Goal: Information Seeking & Learning: Understand process/instructions

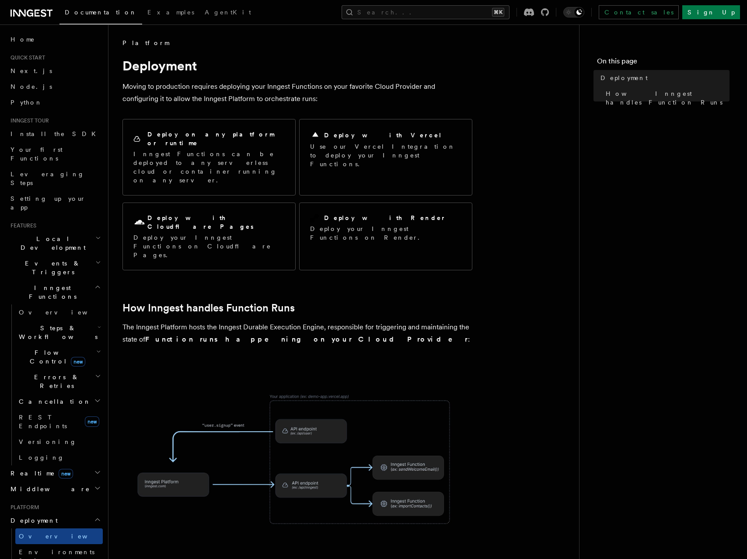
click at [181, 335] on strong "Function runs happening on your Cloud Provider" at bounding box center [306, 339] width 323 height 8
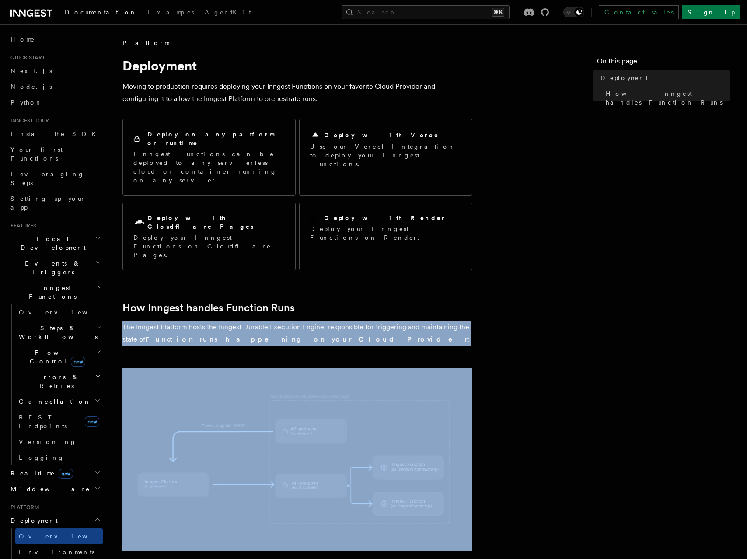
click at [181, 335] on strong "Function runs happening on your Cloud Provider" at bounding box center [306, 339] width 323 height 8
click at [165, 321] on p "The Inngest Platform hosts the Inngest Durable Execution Engine, responsible fo…" at bounding box center [297, 333] width 350 height 24
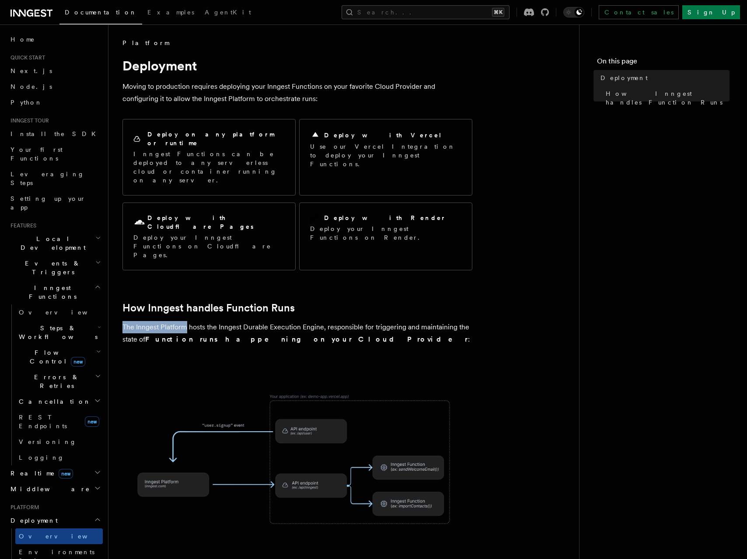
drag, startPoint x: 165, startPoint y: 281, endPoint x: 253, endPoint y: 272, distance: 87.8
click at [252, 321] on p "The Inngest Platform hosts the Inngest Durable Execution Engine, responsible fo…" at bounding box center [297, 333] width 350 height 24
click at [253, 321] on p "The Inngest Platform hosts the Inngest Durable Execution Engine, responsible fo…" at bounding box center [297, 333] width 350 height 24
click at [254, 321] on p "The Inngest Platform hosts the Inngest Durable Execution Engine, responsible fo…" at bounding box center [297, 333] width 350 height 24
drag, startPoint x: 254, startPoint y: 280, endPoint x: 347, endPoint y: 280, distance: 92.7
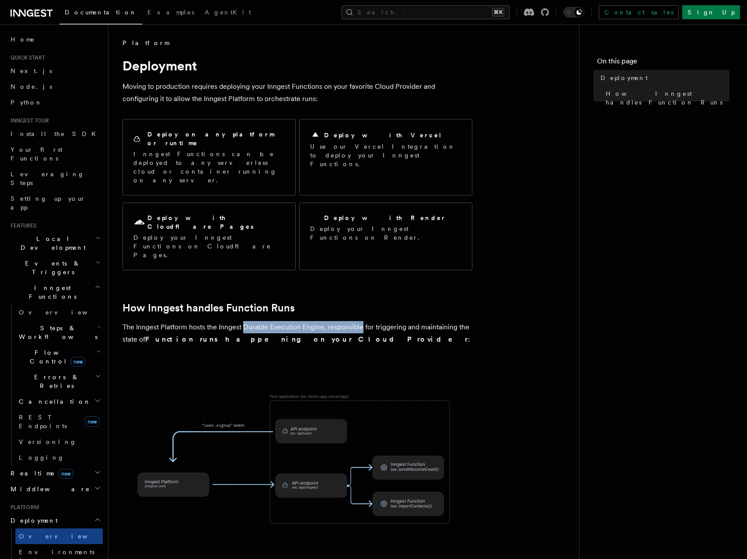
click at [347, 321] on p "The Inngest Platform hosts the Inngest Durable Execution Engine, responsible fo…" at bounding box center [297, 333] width 350 height 24
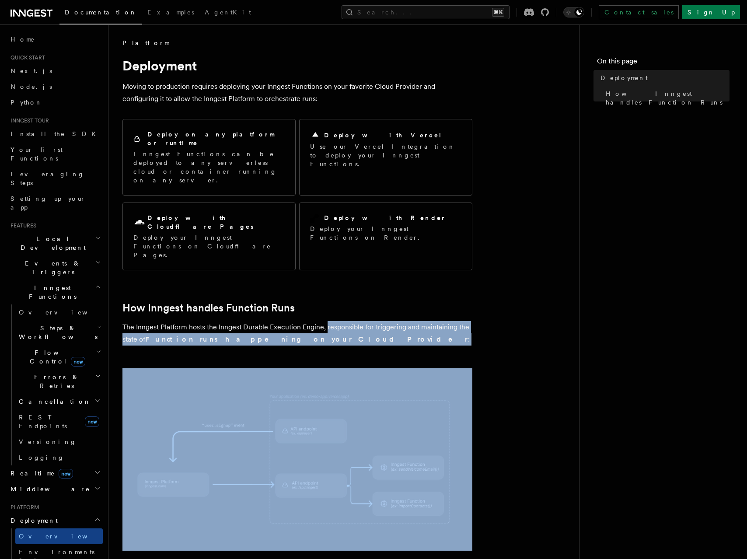
drag, startPoint x: 347, startPoint y: 280, endPoint x: 396, endPoint y: 287, distance: 49.4
click at [396, 321] on p "The Inngest Platform hosts the Inngest Durable Execution Engine, responsible fo…" at bounding box center [297, 333] width 350 height 24
drag, startPoint x: 396, startPoint y: 287, endPoint x: 396, endPoint y: 265, distance: 21.9
click at [396, 265] on article "Platform Deployment Moving to production requires deploying your Inngest Functi…" at bounding box center [343, 415] width 442 height 755
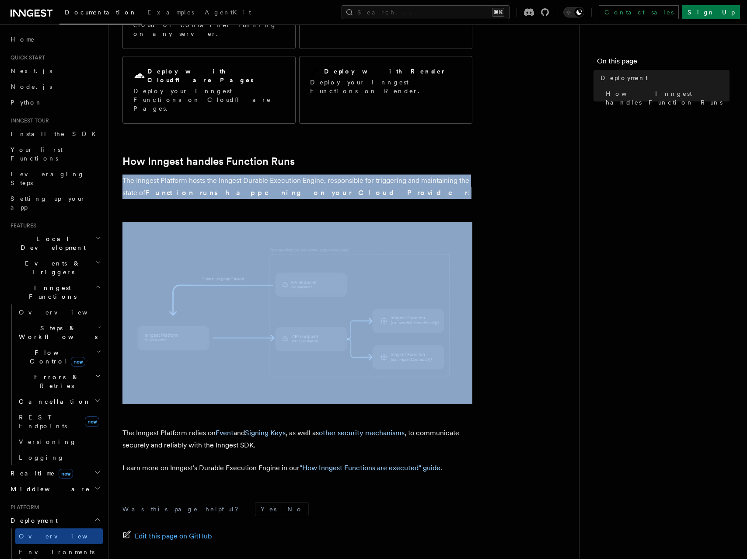
scroll to position [187, 0]
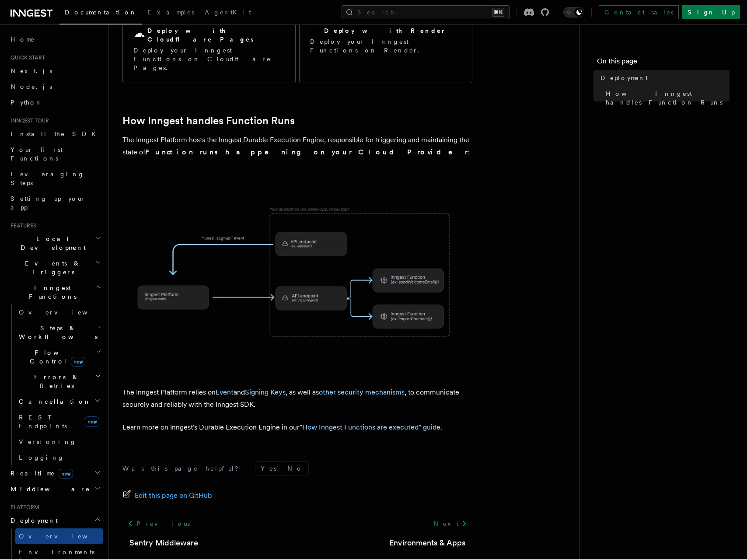
click at [182, 386] on p "The Inngest Platform relies on Event and Signing Keys , as well as other securi…" at bounding box center [297, 398] width 350 height 24
click at [169, 386] on p "The Inngest Platform relies on Event and Signing Keys , as well as other securi…" at bounding box center [297, 398] width 350 height 24
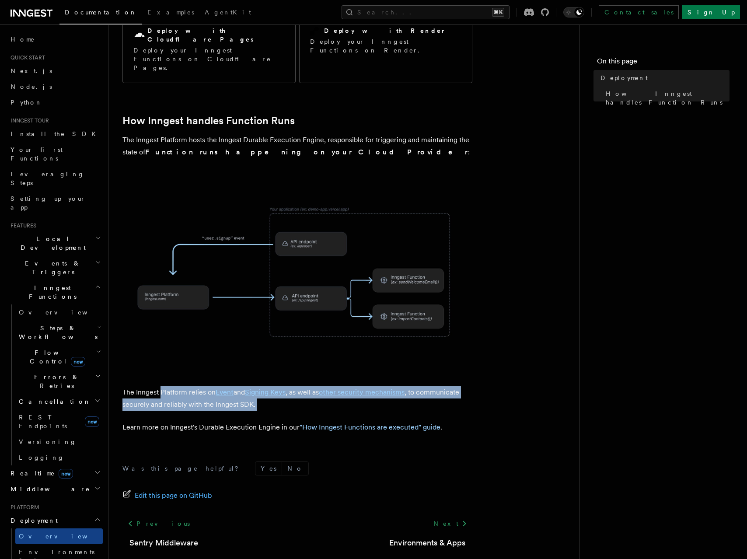
drag, startPoint x: 169, startPoint y: 347, endPoint x: 271, endPoint y: 359, distance: 103.0
click at [271, 386] on p "The Inngest Platform relies on Event and Signing Keys , as well as other securi…" at bounding box center [297, 398] width 350 height 24
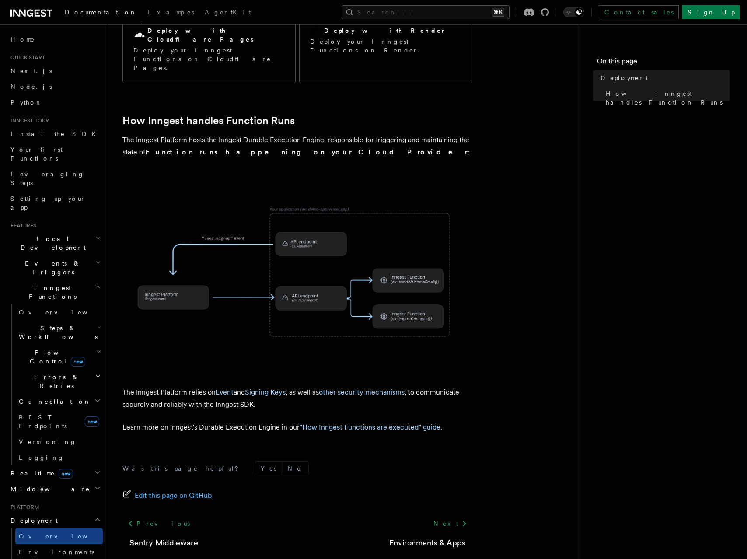
click at [301, 386] on p "The Inngest Platform relies on Event and Signing Keys , as well as other securi…" at bounding box center [297, 398] width 350 height 24
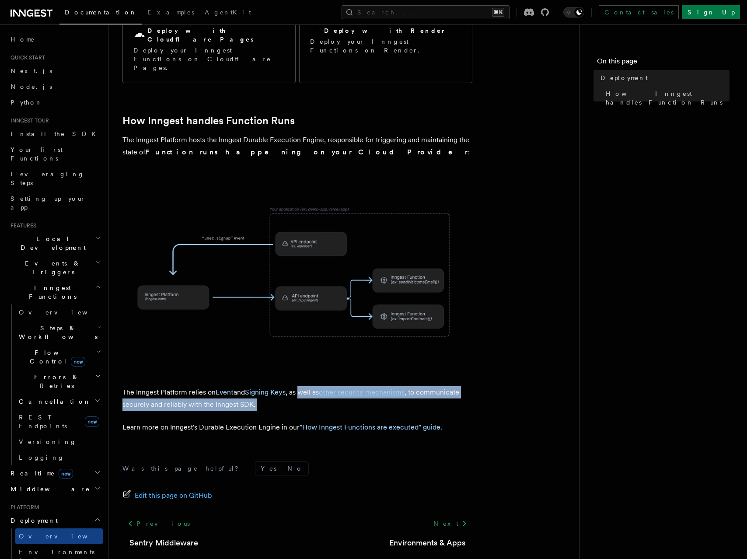
drag, startPoint x: 301, startPoint y: 343, endPoint x: 316, endPoint y: 351, distance: 16.4
click at [316, 386] on p "The Inngest Platform relies on Event and Signing Keys , as well as other securi…" at bounding box center [297, 398] width 350 height 24
drag, startPoint x: 312, startPoint y: 365, endPoint x: 310, endPoint y: 327, distance: 38.5
click at [311, 327] on article "Platform Deployment Moving to production requires deploying your Inngest Functi…" at bounding box center [343, 228] width 442 height 755
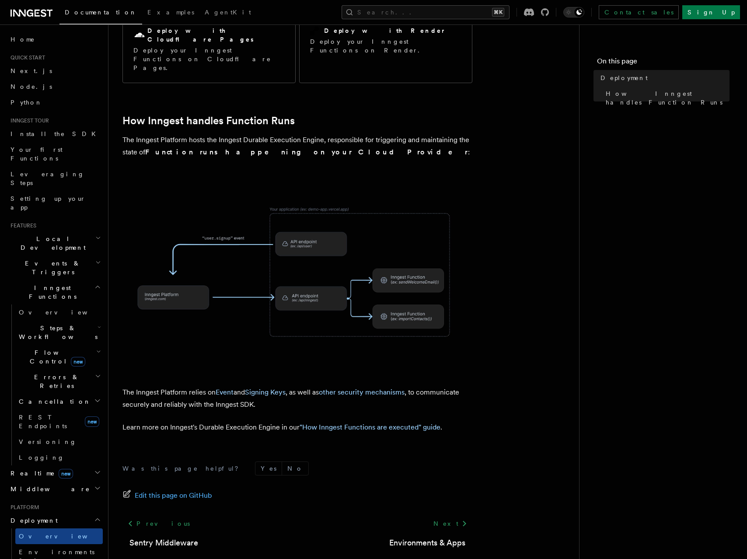
click at [230, 421] on p "Learn more on Inngest's Durable Execution Engine in our "How Inngest Functions …" at bounding box center [297, 427] width 350 height 12
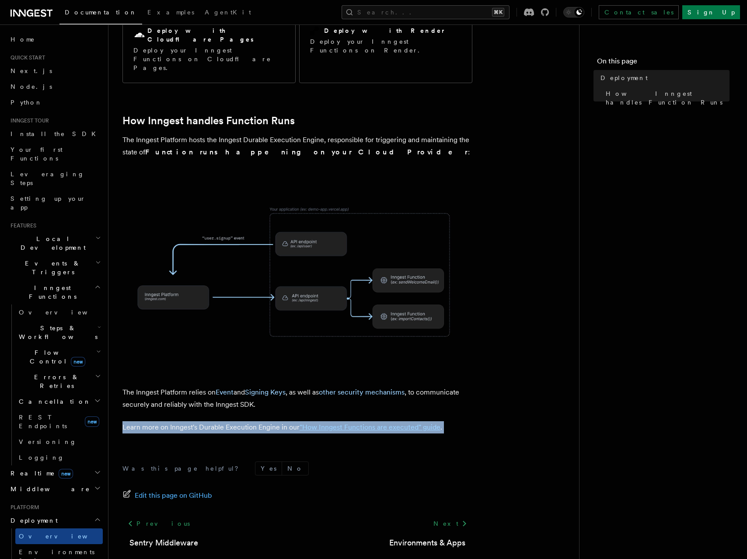
click at [230, 421] on p "Learn more on Inngest's Durable Execution Engine in our "How Inngest Functions …" at bounding box center [297, 427] width 350 height 12
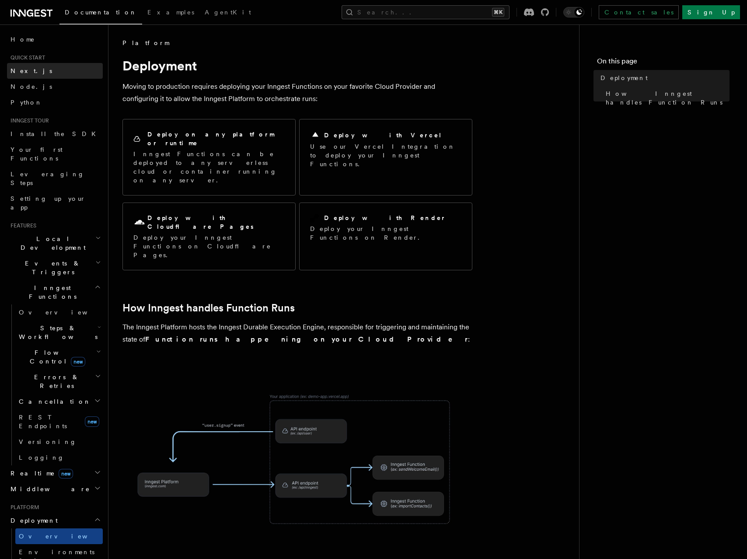
click at [31, 77] on link "Next.js" at bounding box center [55, 71] width 96 height 16
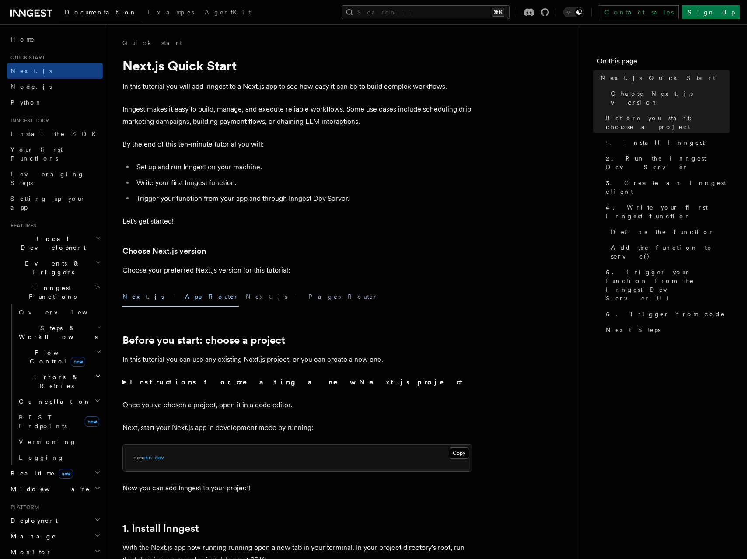
click at [206, 88] on p "In this tutorial you will add Inngest to a Next.js app to see how easy it can b…" at bounding box center [297, 86] width 350 height 12
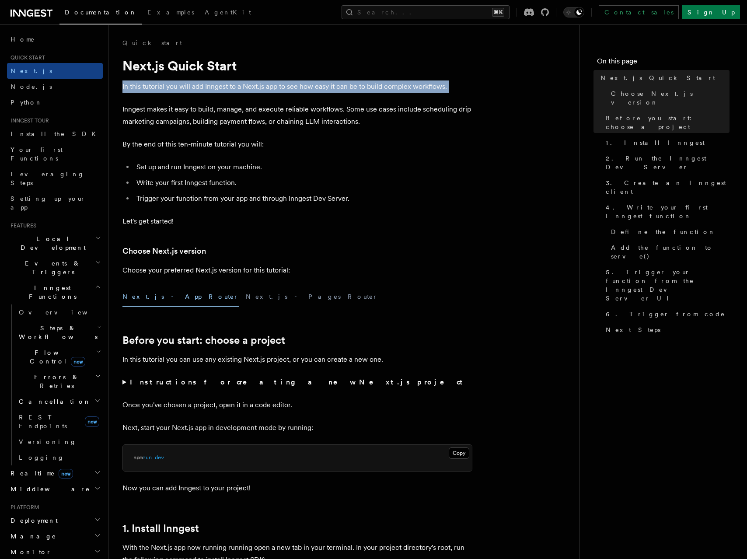
click at [206, 88] on p "In this tutorial you will add Inngest to a Next.js app to see how easy it can b…" at bounding box center [297, 86] width 350 height 12
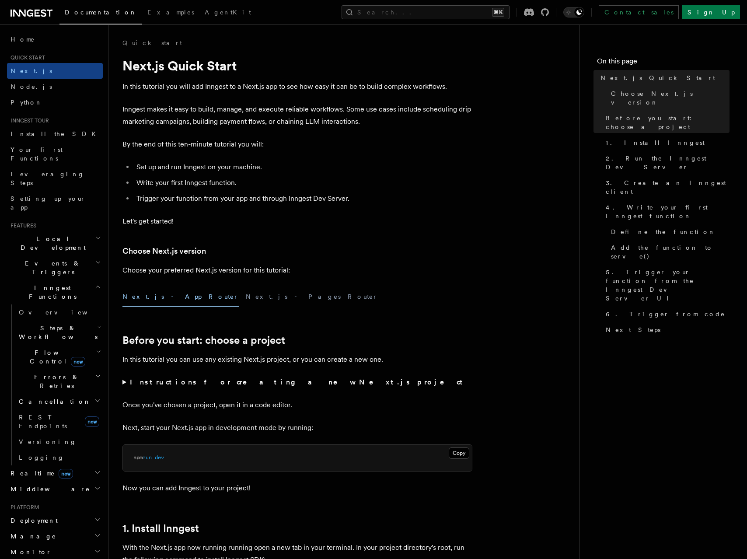
click at [235, 115] on p "Inngest makes it easy to build, manage, and execute reliable workflows. Some us…" at bounding box center [297, 115] width 350 height 24
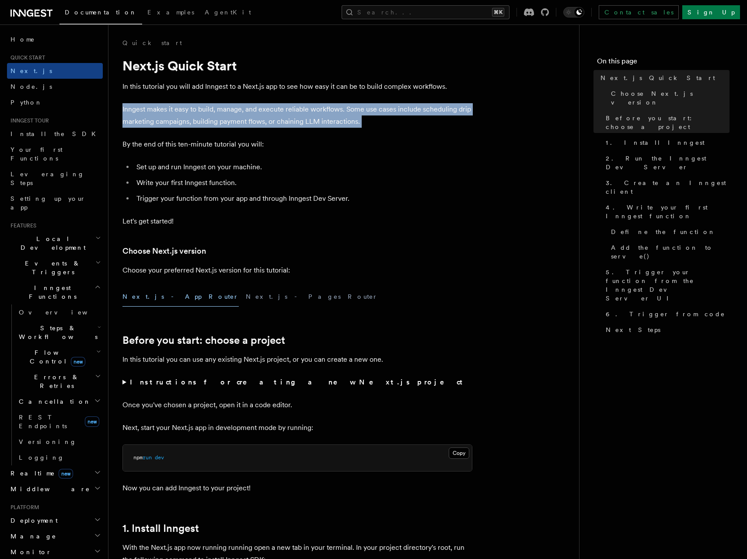
click at [235, 115] on p "Inngest makes it easy to build, manage, and execute reliable workflows. Some us…" at bounding box center [297, 115] width 350 height 24
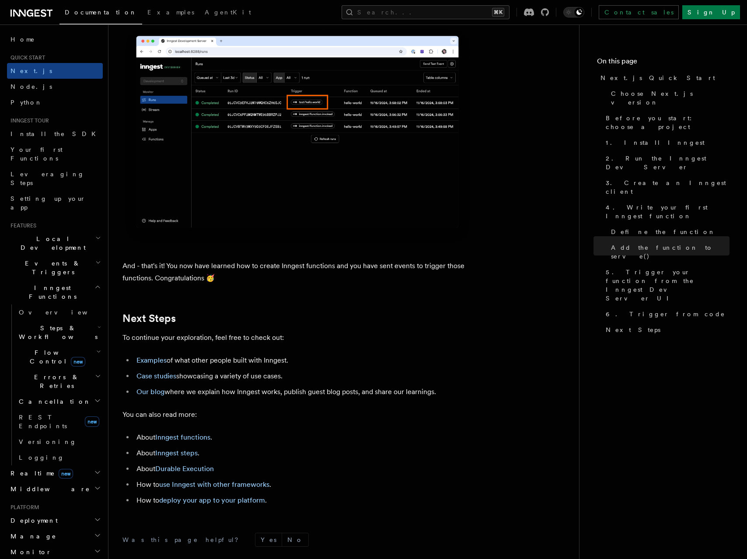
scroll to position [5330, 0]
